Goal: Task Accomplishment & Management: Manage account settings

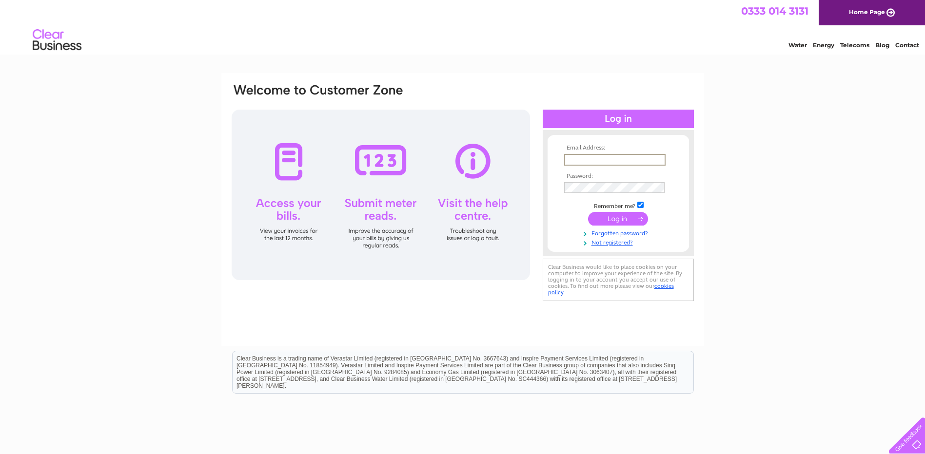
type input "[EMAIL_ADDRESS][DOMAIN_NAME]"
click at [593, 175] on th "Password:" at bounding box center [617, 176] width 113 height 7
click at [621, 219] on input "submit" at bounding box center [618, 218] width 60 height 14
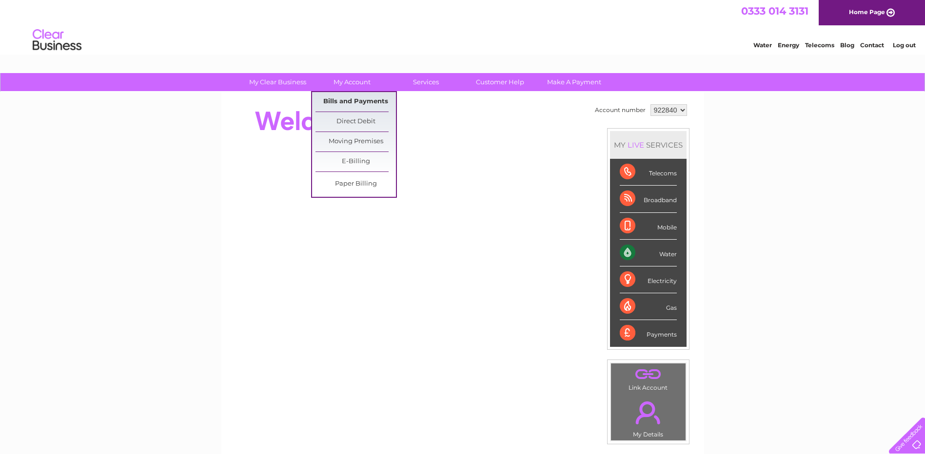
click at [364, 94] on link "Bills and Payments" at bounding box center [355, 101] width 80 height 19
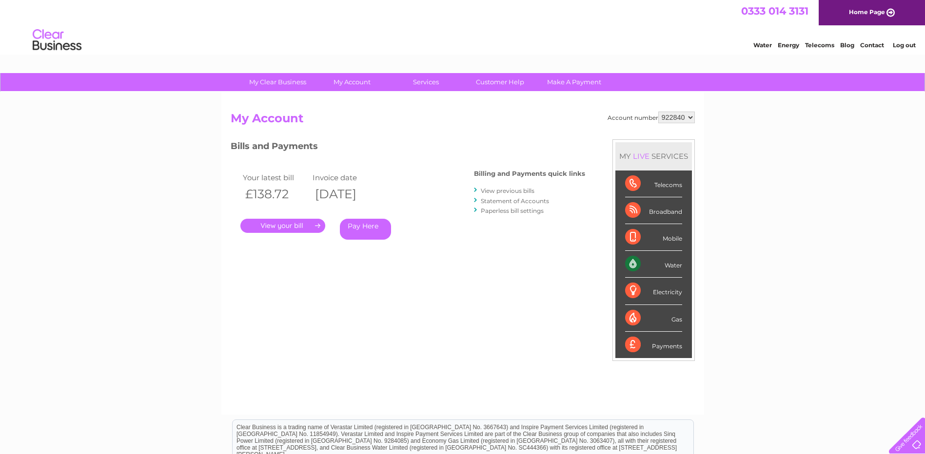
click at [292, 228] on link "." at bounding box center [282, 226] width 85 height 14
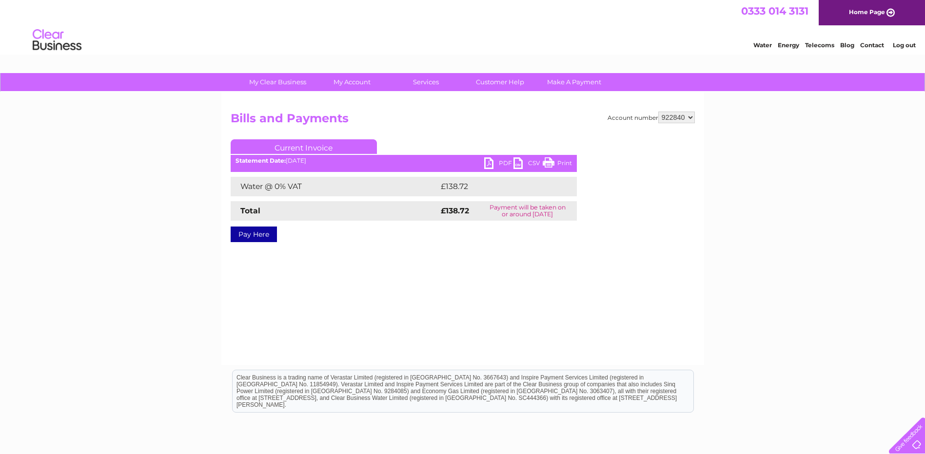
click at [495, 165] on link "PDF" at bounding box center [498, 164] width 29 height 14
